Goal: Information Seeking & Learning: Learn about a topic

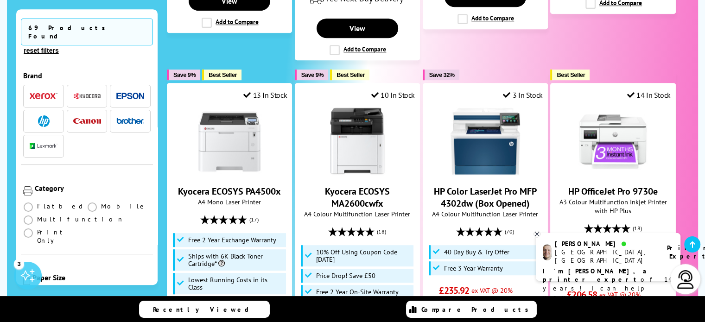
scroll to position [604, 0]
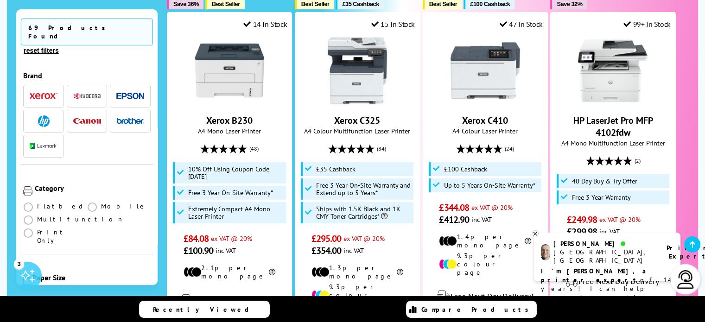
scroll to position [196, 0]
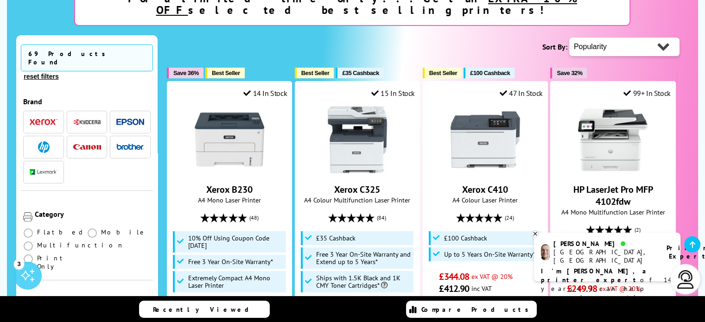
click at [41, 111] on li at bounding box center [43, 122] width 41 height 23
click at [41, 119] on img "button" at bounding box center [44, 122] width 28 height 6
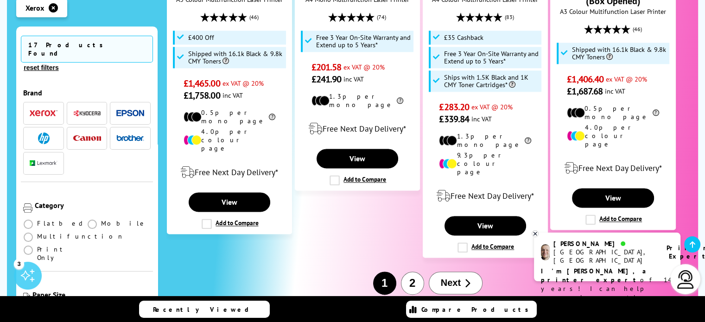
scroll to position [1229, 0]
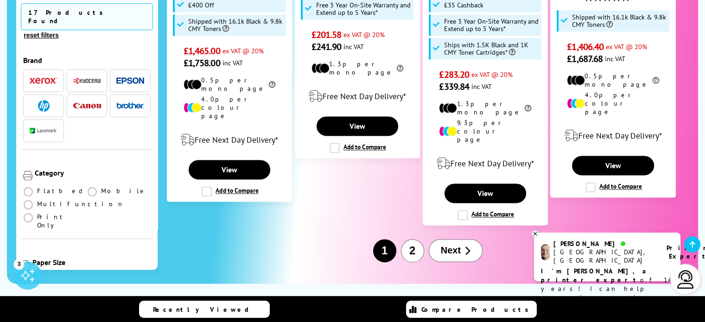
click at [408, 239] on button "2" at bounding box center [412, 250] width 23 height 23
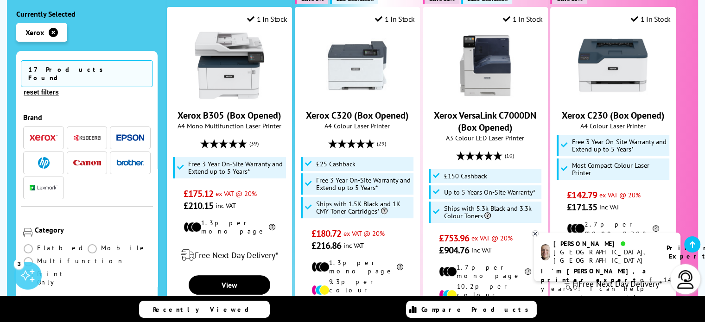
scroll to position [278, 0]
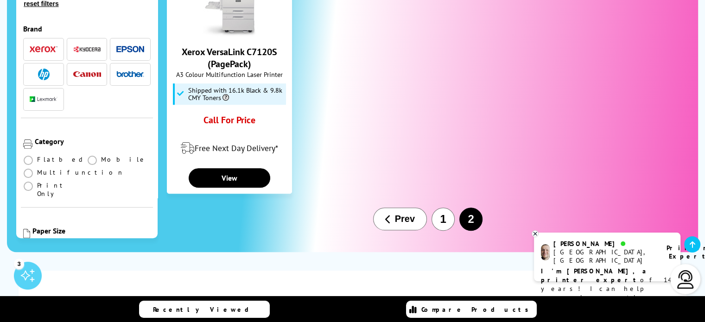
drag, startPoint x: 711, startPoint y: 50, endPoint x: 711, endPoint y: 194, distance: 144.6
click at [704, 194] on html "Call us Free on 0800 840 3699 Mon-Fri 9:00 - 17:30 Mon - Fri 9:00am - 5:30pm Sa…" at bounding box center [352, 76] width 705 height 1628
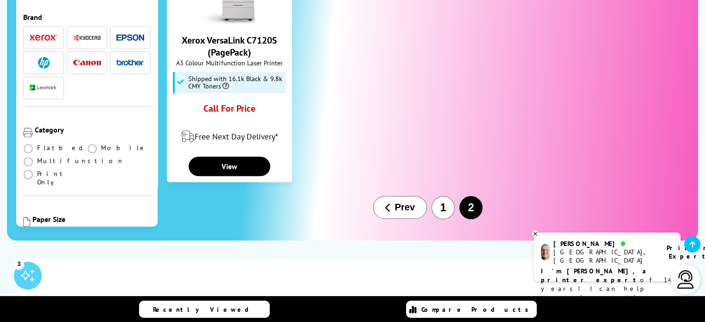
click at [446, 196] on button "1" at bounding box center [442, 207] width 23 height 23
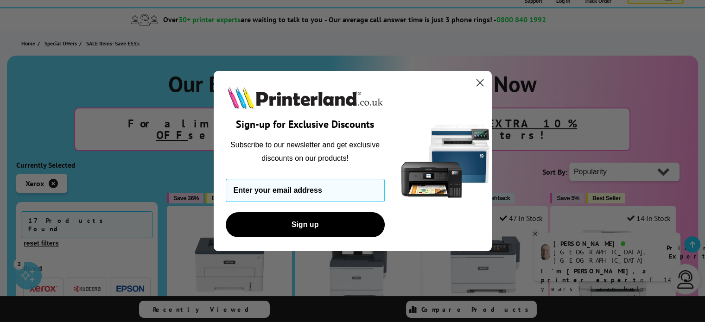
scroll to position [334, 0]
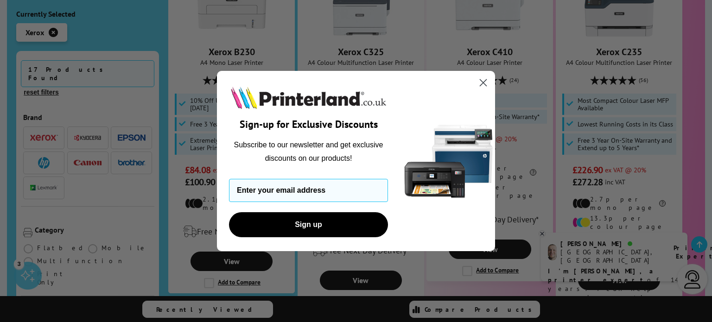
drag, startPoint x: 710, startPoint y: 42, endPoint x: 711, endPoint y: 86, distance: 44.5
click at [481, 79] on circle "Close dialog" at bounding box center [482, 82] width 15 height 15
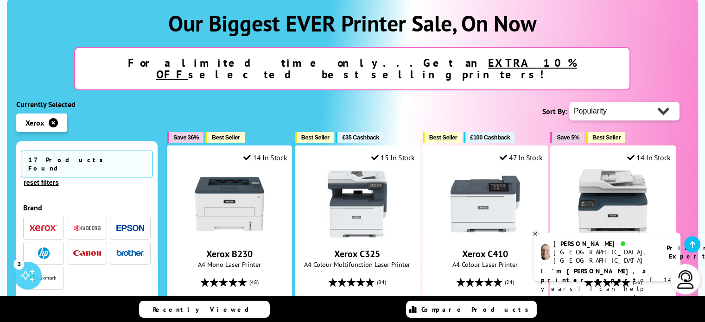
scroll to position [139, 0]
